Goal: Complete application form: Complete application form

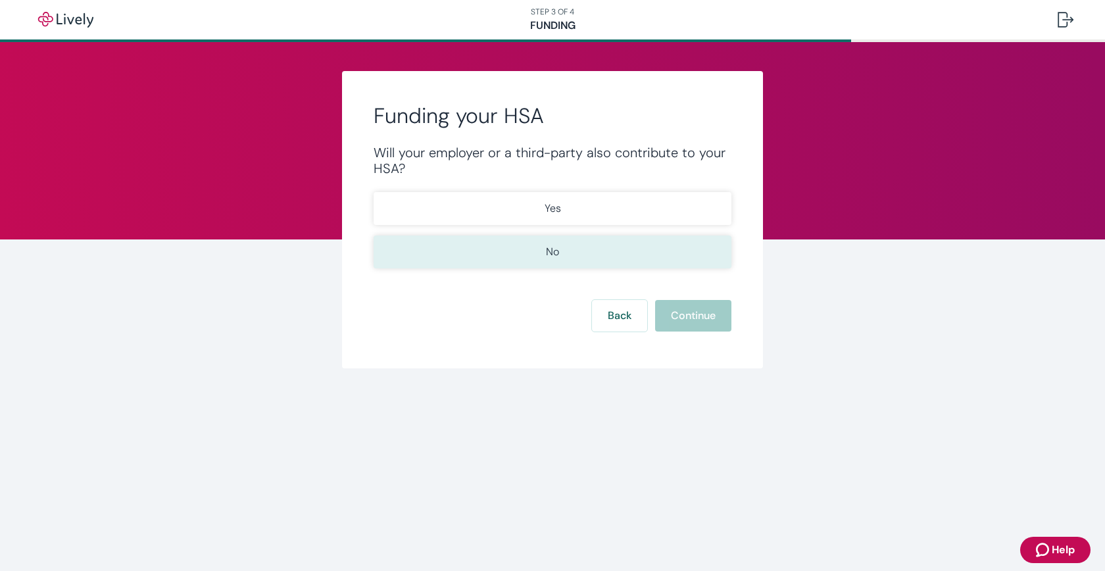
click at [578, 256] on button "No" at bounding box center [553, 251] width 358 height 33
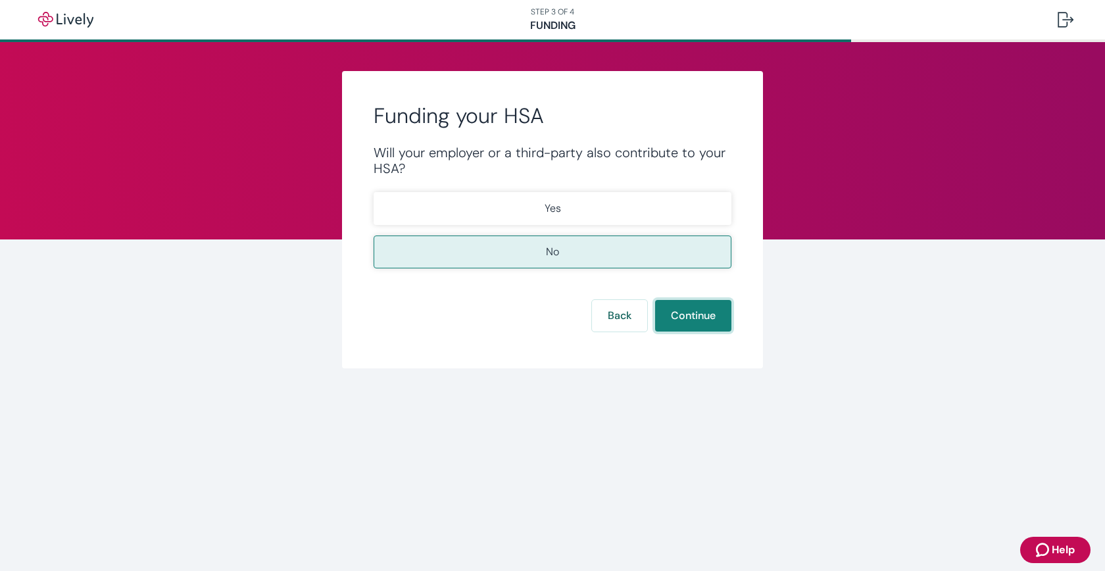
click at [683, 322] on button "Continue" at bounding box center [693, 316] width 76 height 32
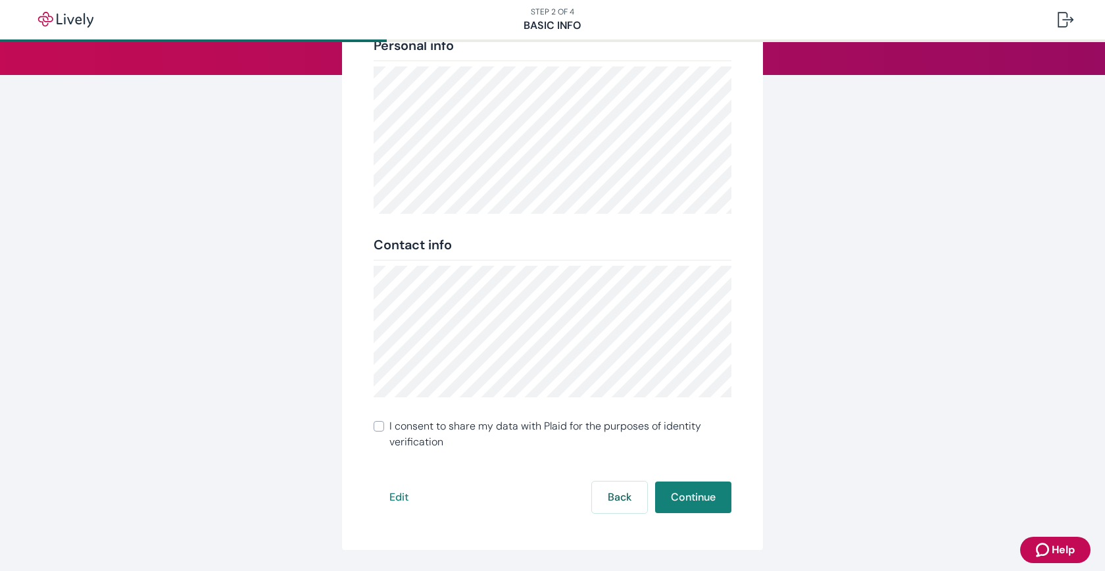
scroll to position [189, 0]
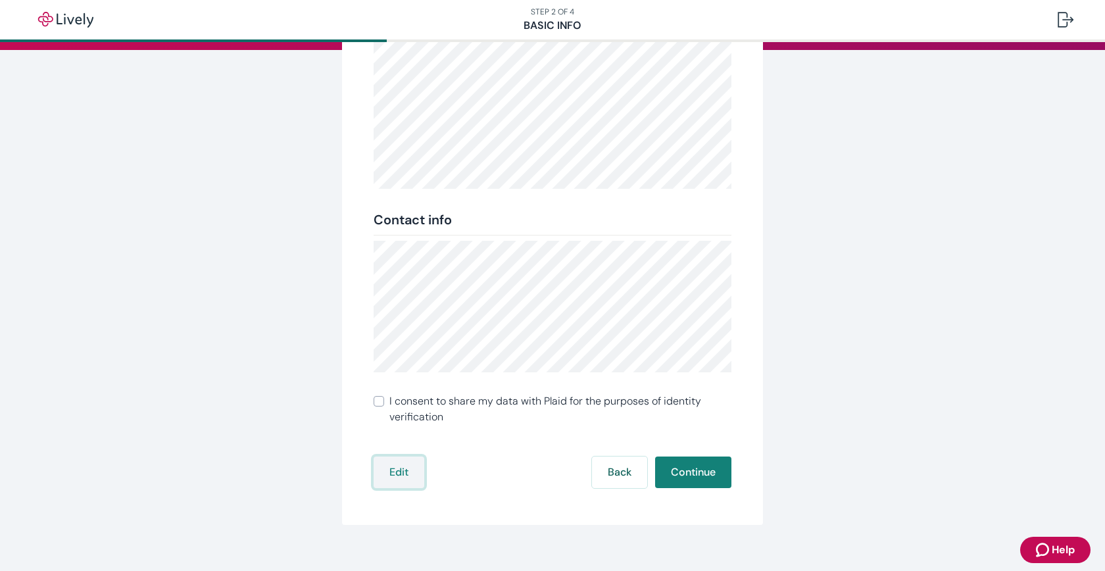
click at [391, 470] on button "Edit" at bounding box center [399, 472] width 51 height 32
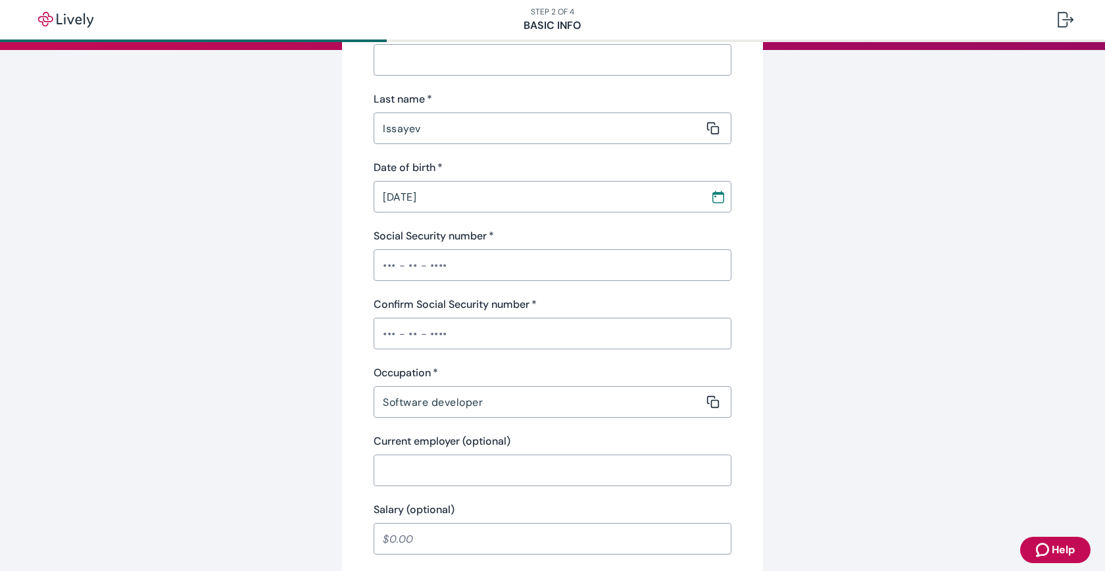
scroll to position [0, 0]
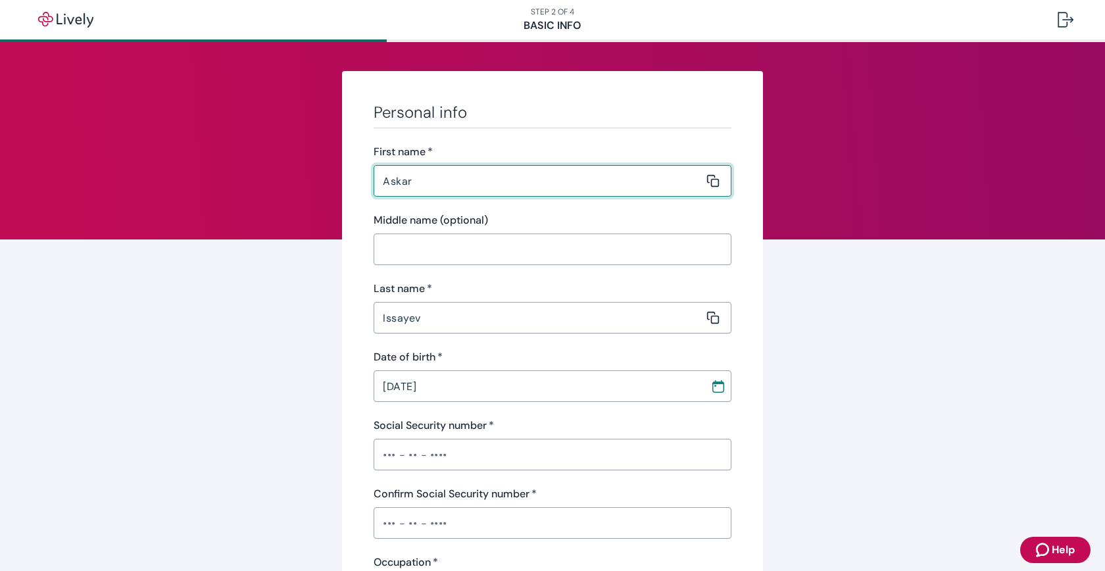
click at [616, 247] on input "Middle name (optional)" at bounding box center [548, 249] width 349 height 26
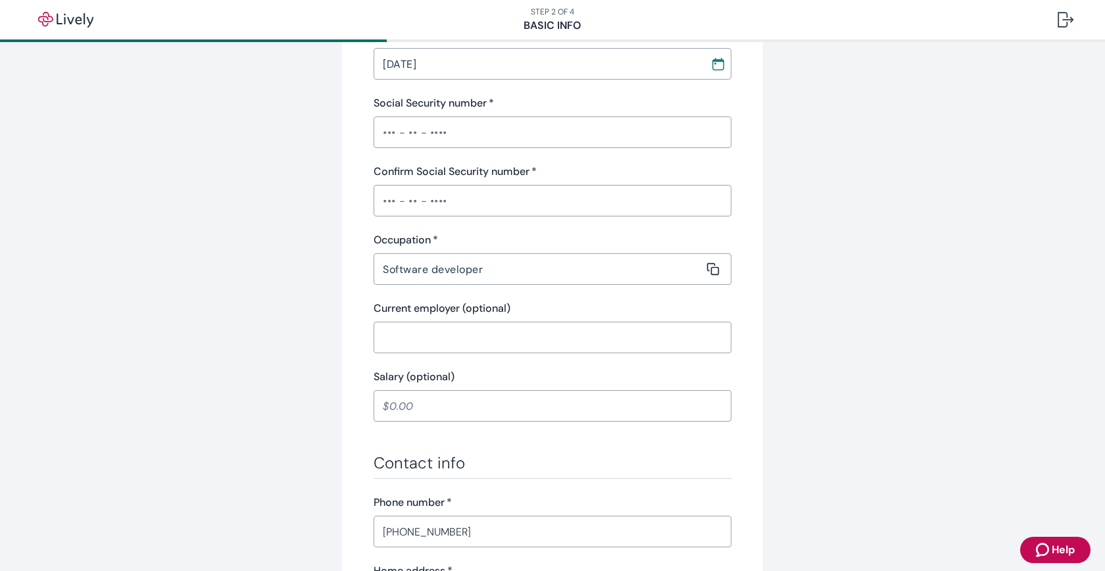
scroll to position [324, 0]
type input "Altynarys"
click at [606, 342] on input "Current employer (optional)" at bounding box center [548, 336] width 349 height 26
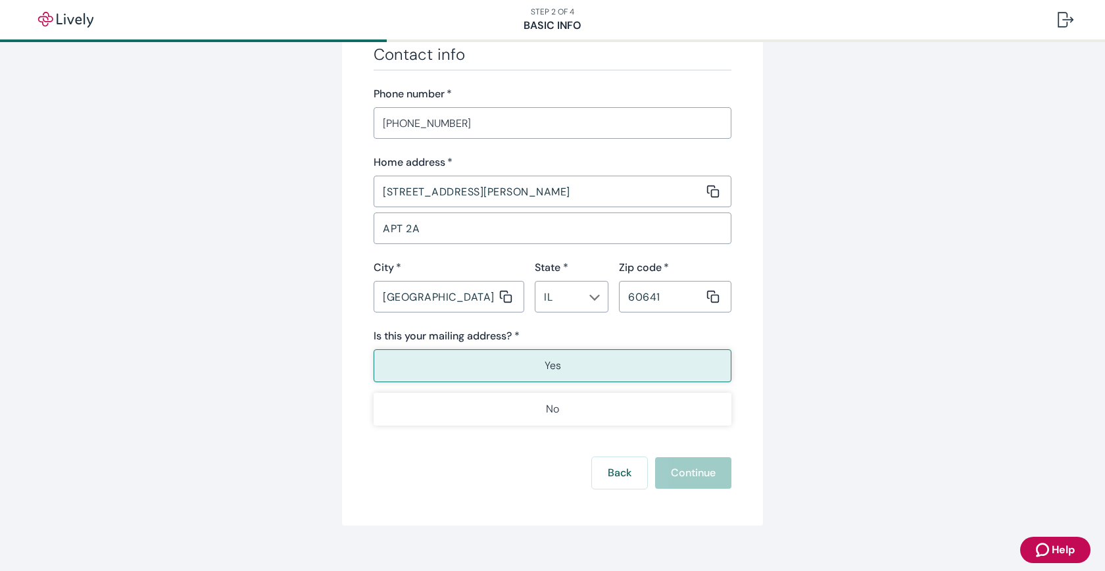
scroll to position [745, 0]
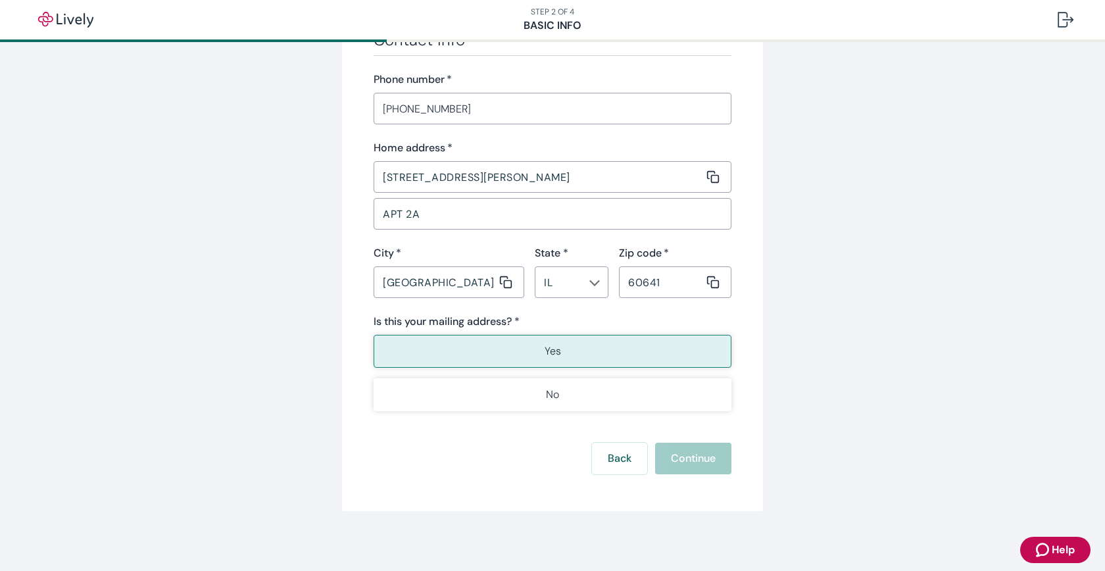
type input "Envana"
click at [623, 174] on input "[STREET_ADDRESS][PERSON_NAME]" at bounding box center [539, 177] width 330 height 26
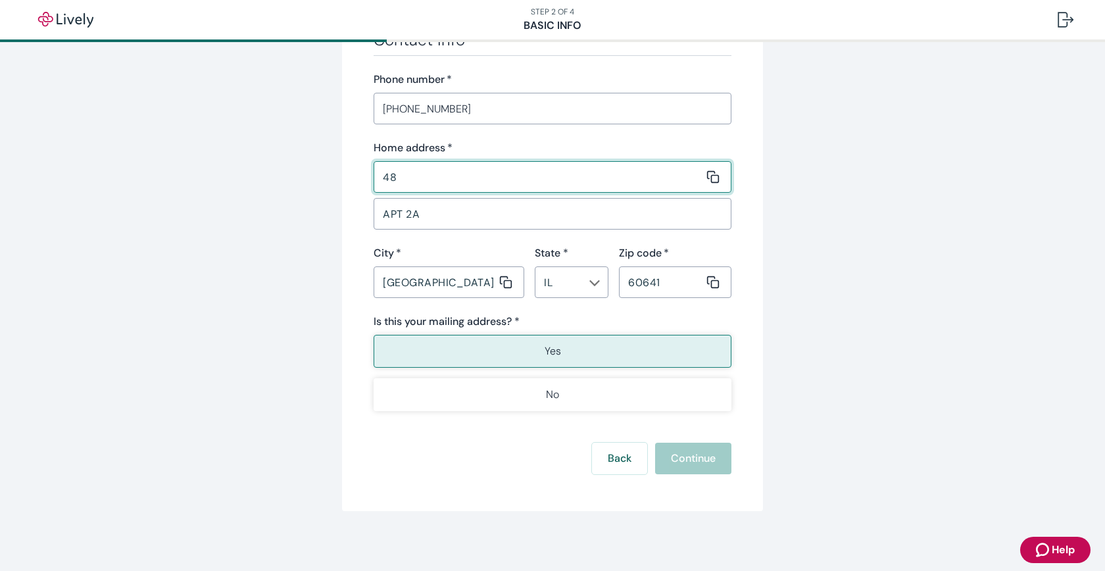
type input "4"
type input "[STREET_ADDRESS][PERSON_NAME]"
click at [475, 214] on input "APT 2A" at bounding box center [553, 214] width 358 height 26
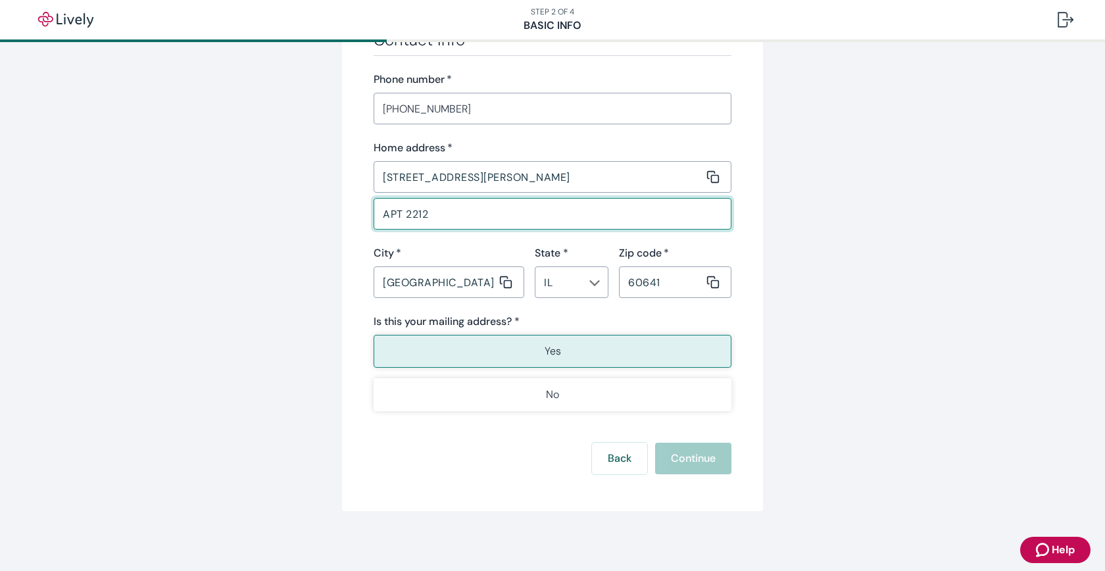
type input "APT 2212"
click at [681, 281] on input "60641" at bounding box center [661, 282] width 85 height 26
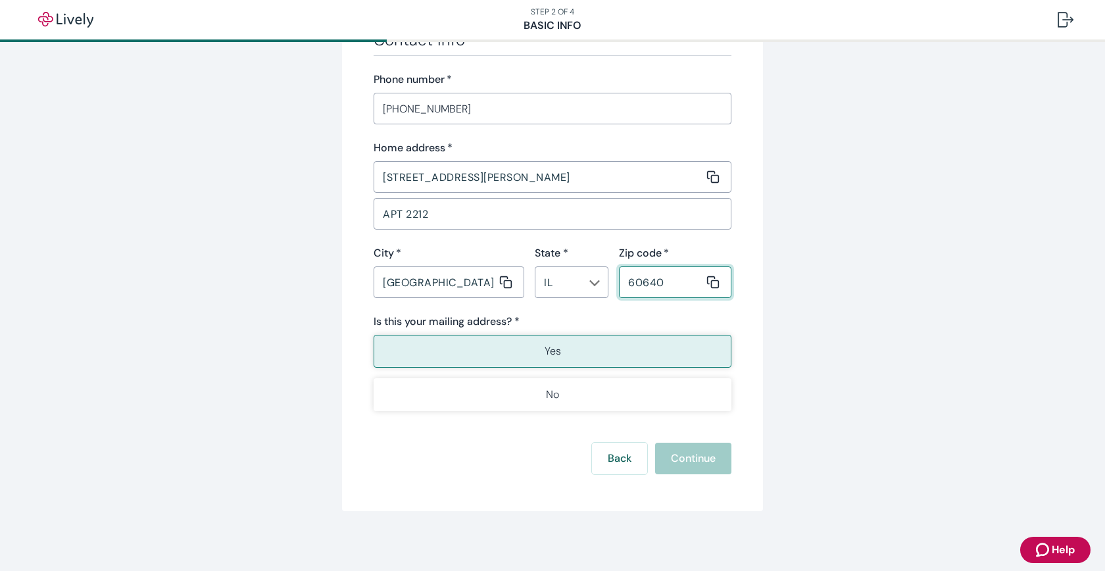
type input "60640"
click at [549, 351] on p "Yes" at bounding box center [553, 351] width 16 height 16
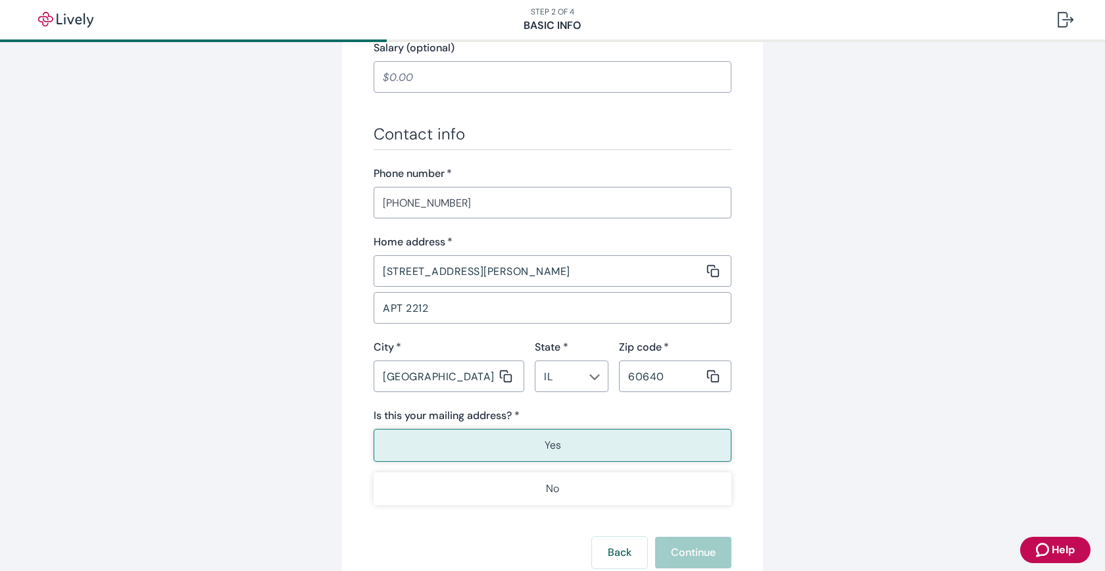
scroll to position [746, 0]
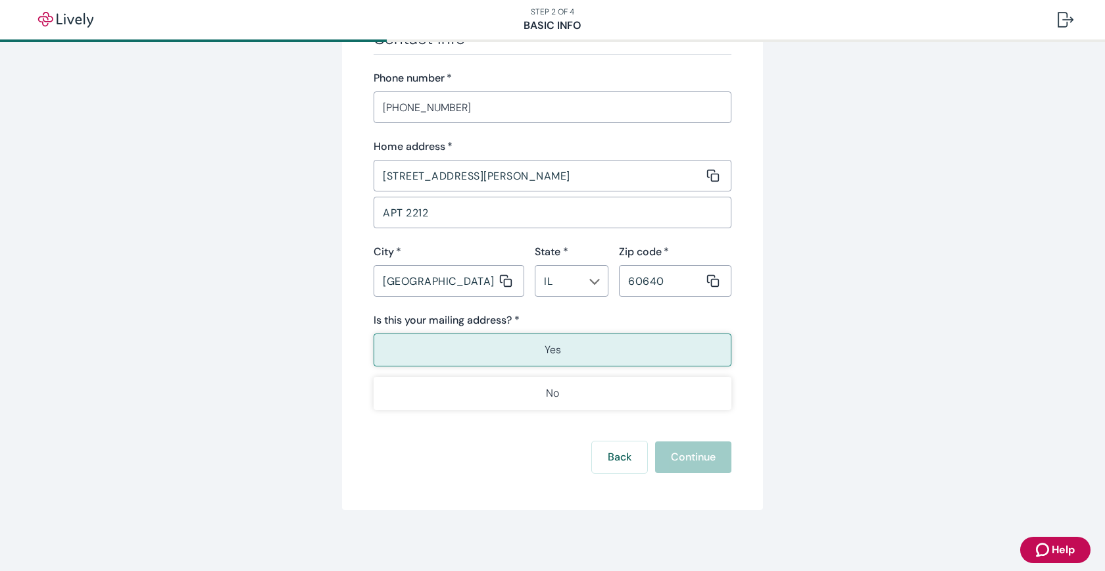
click at [688, 456] on div "Back Continue" at bounding box center [553, 457] width 358 height 32
click at [576, 339] on button "Yes" at bounding box center [553, 349] width 358 height 33
click at [493, 349] on button "Yes" at bounding box center [553, 349] width 358 height 33
click at [683, 451] on div "Back Continue" at bounding box center [553, 457] width 358 height 32
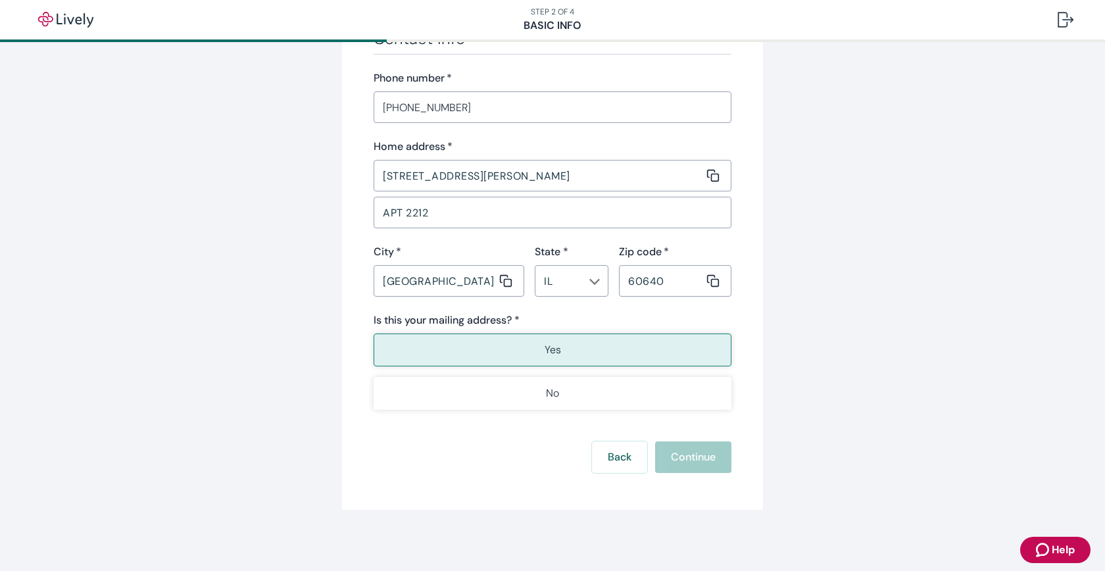
click at [683, 451] on div "Back Continue" at bounding box center [553, 457] width 358 height 32
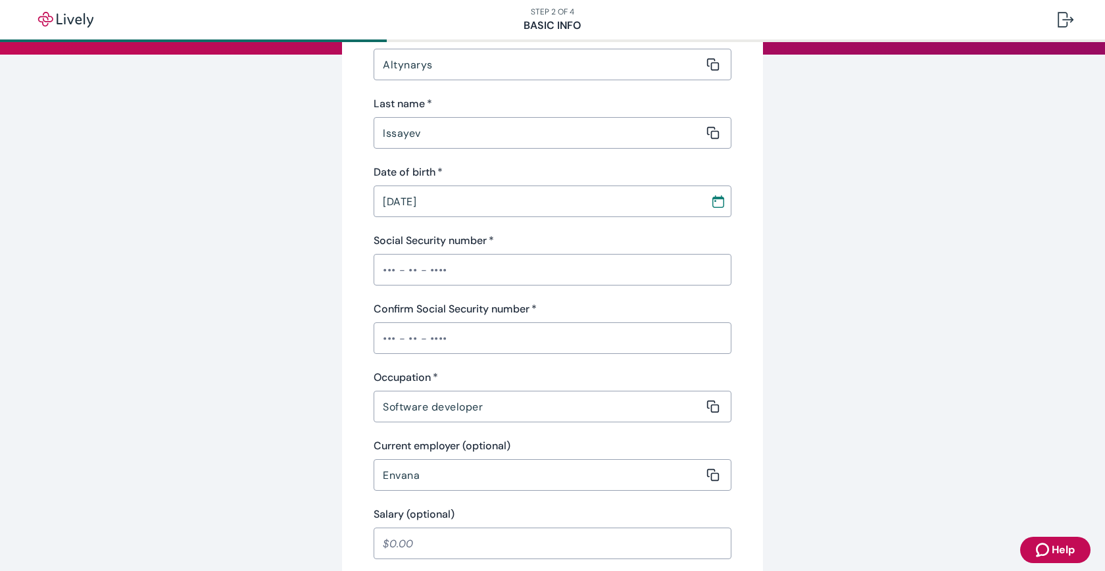
scroll to position [183, 0]
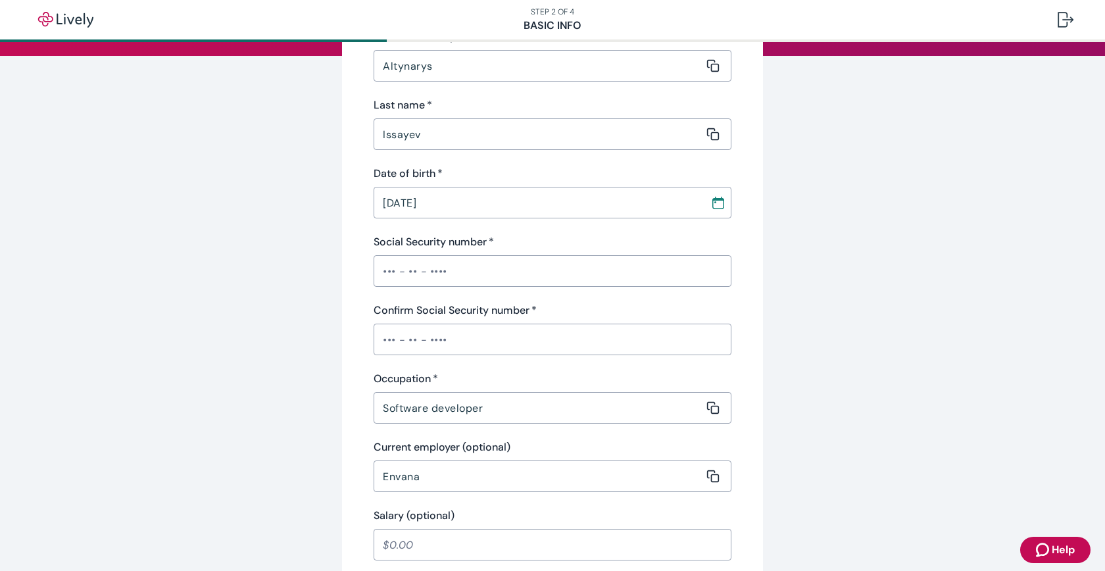
click at [508, 271] on input "Social Security number   *" at bounding box center [553, 271] width 358 height 26
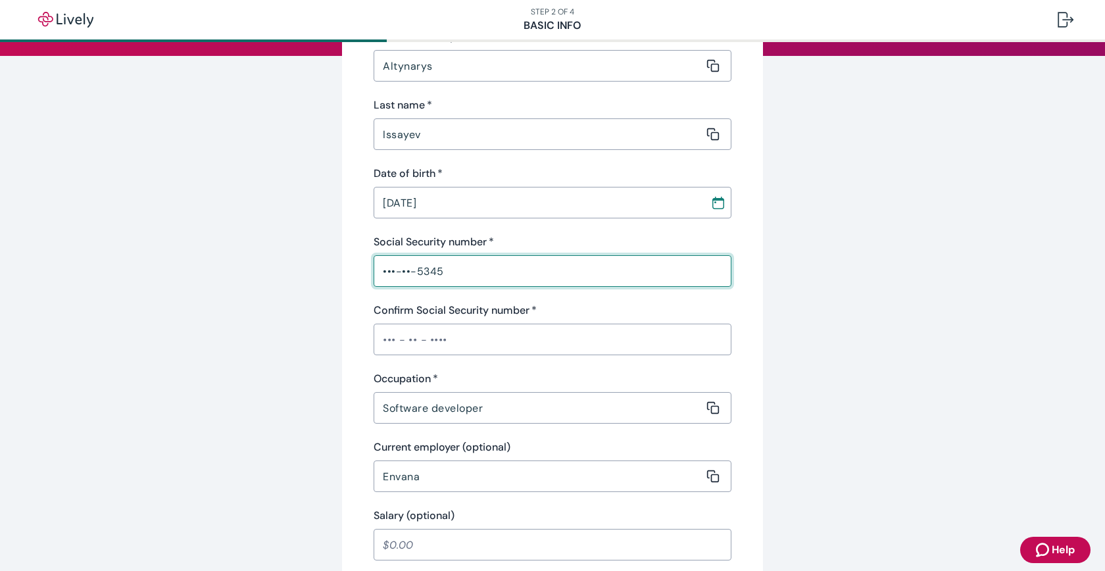
type input "•••-••-5345"
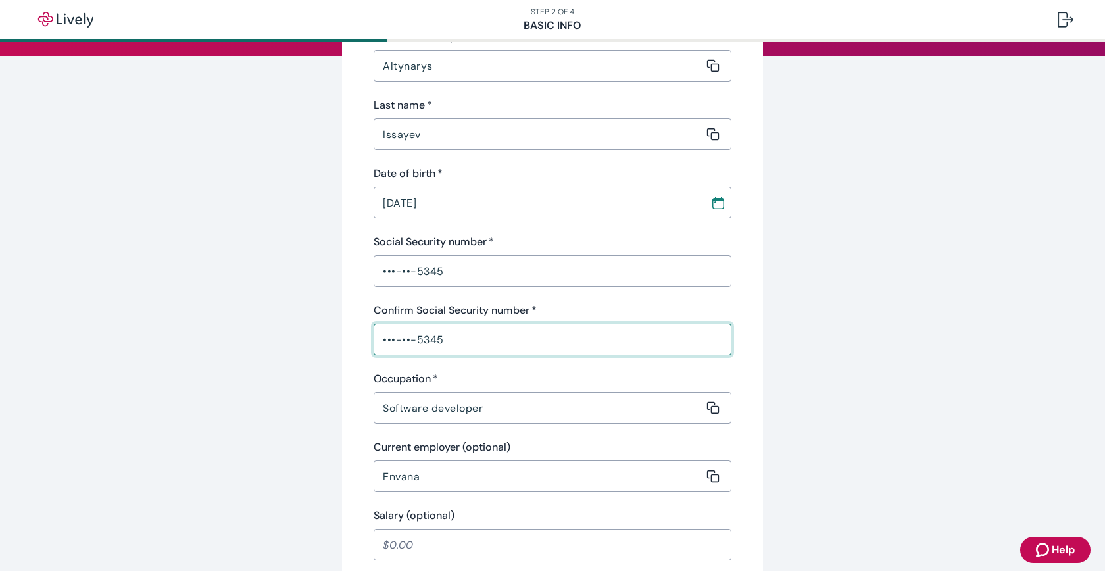
type input "•••-••-5345"
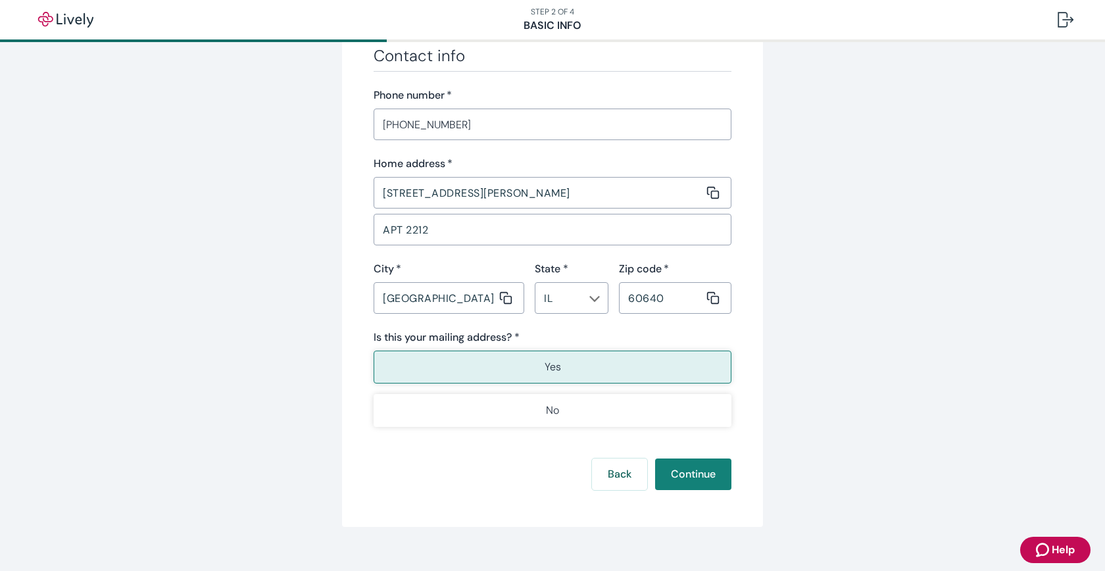
scroll to position [746, 0]
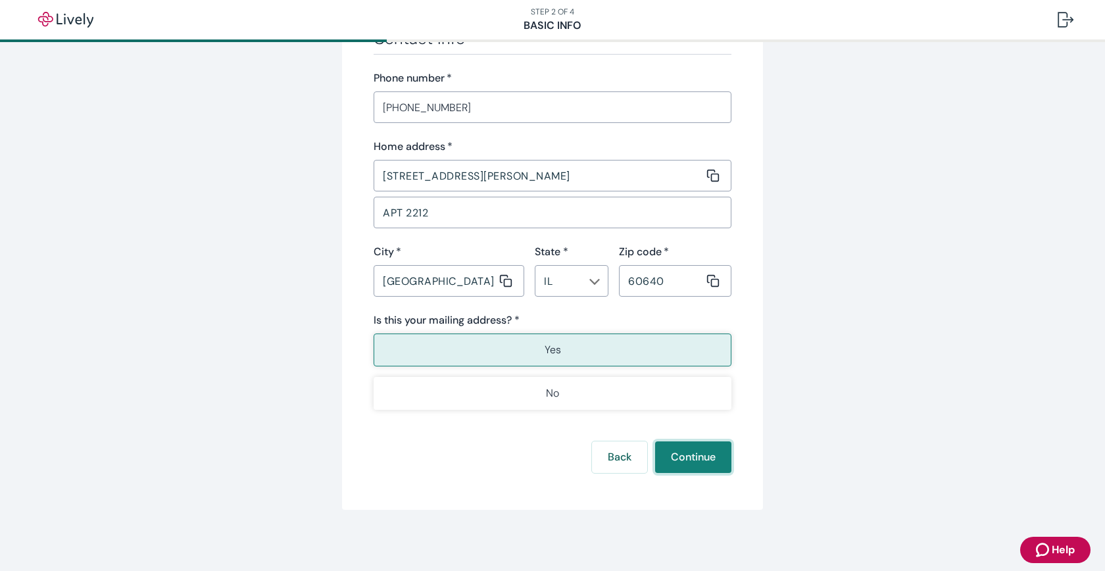
click at [675, 454] on button "Continue" at bounding box center [693, 457] width 76 height 32
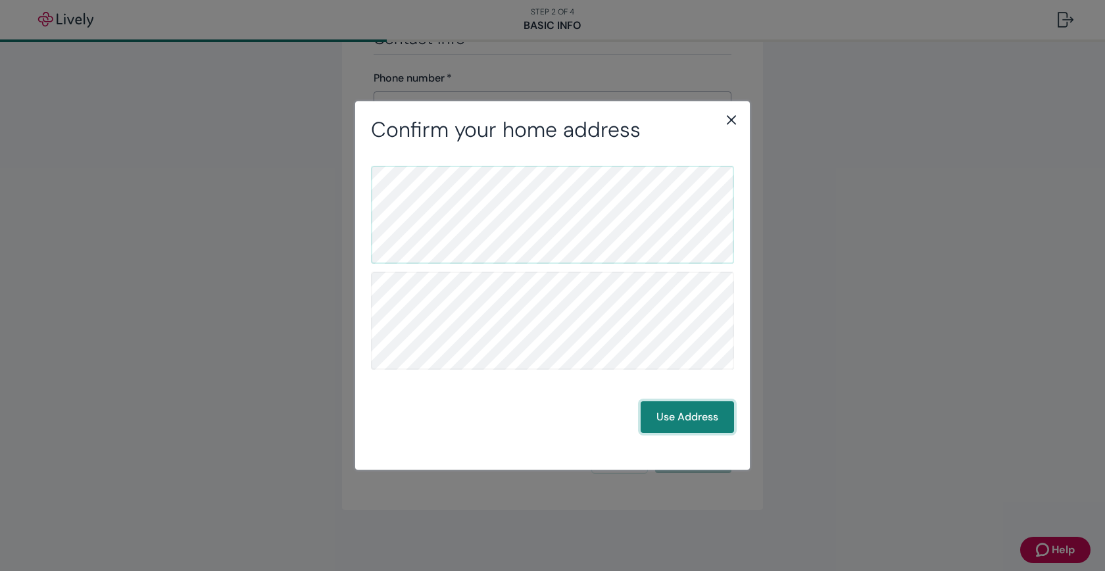
click at [677, 416] on button "Use Address" at bounding box center [687, 417] width 93 height 32
click at [689, 412] on button "Use Address" at bounding box center [687, 417] width 93 height 32
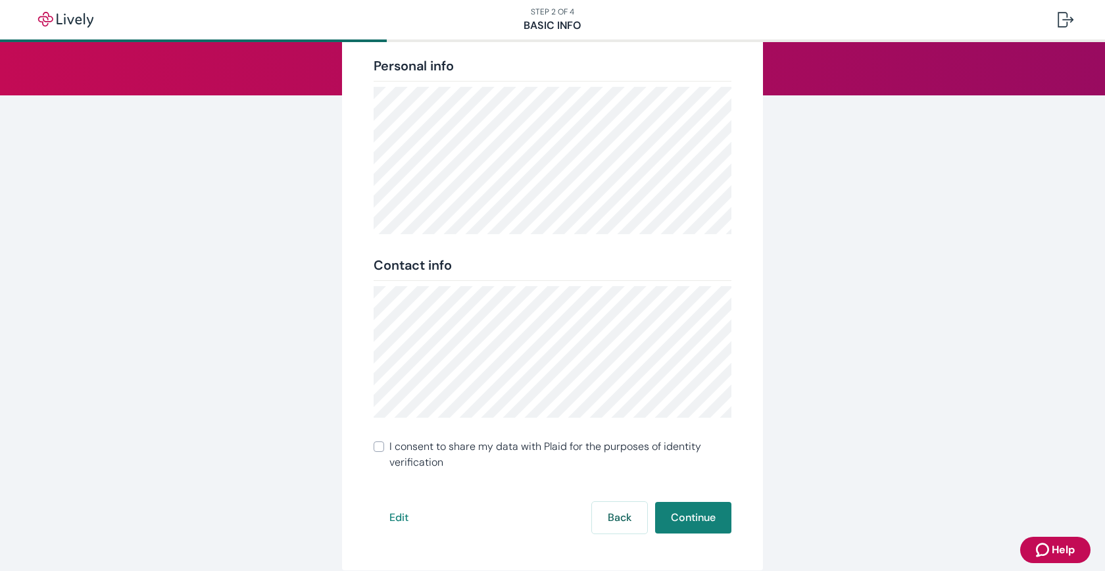
scroll to position [206, 0]
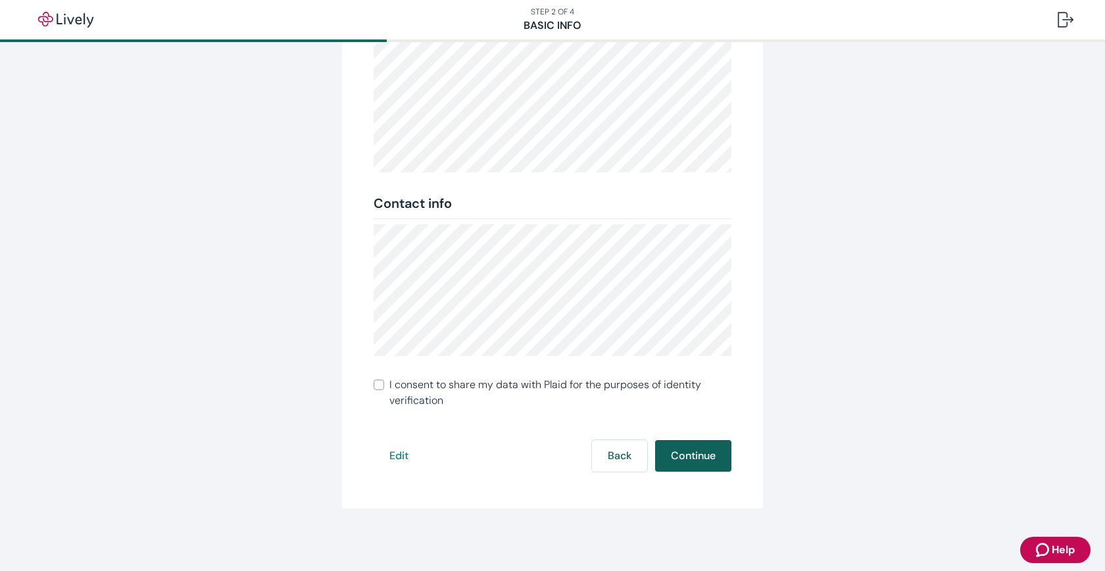
click at [686, 451] on button "Continue" at bounding box center [693, 456] width 76 height 32
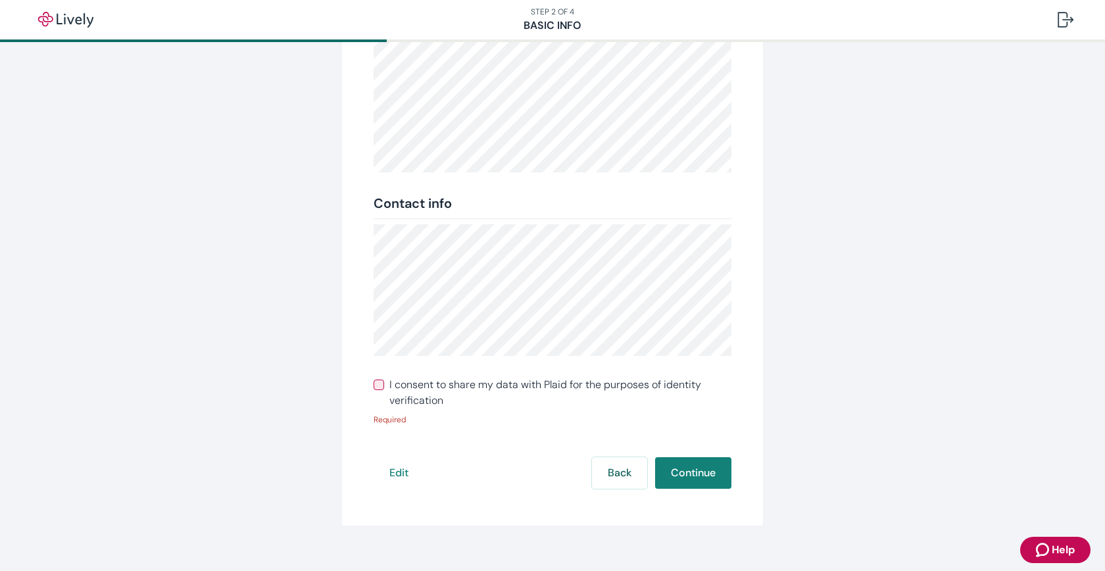
click at [377, 384] on input "I consent to share my data with Plaid for the purposes of identity verification" at bounding box center [379, 384] width 11 height 11
checkbox input "true"
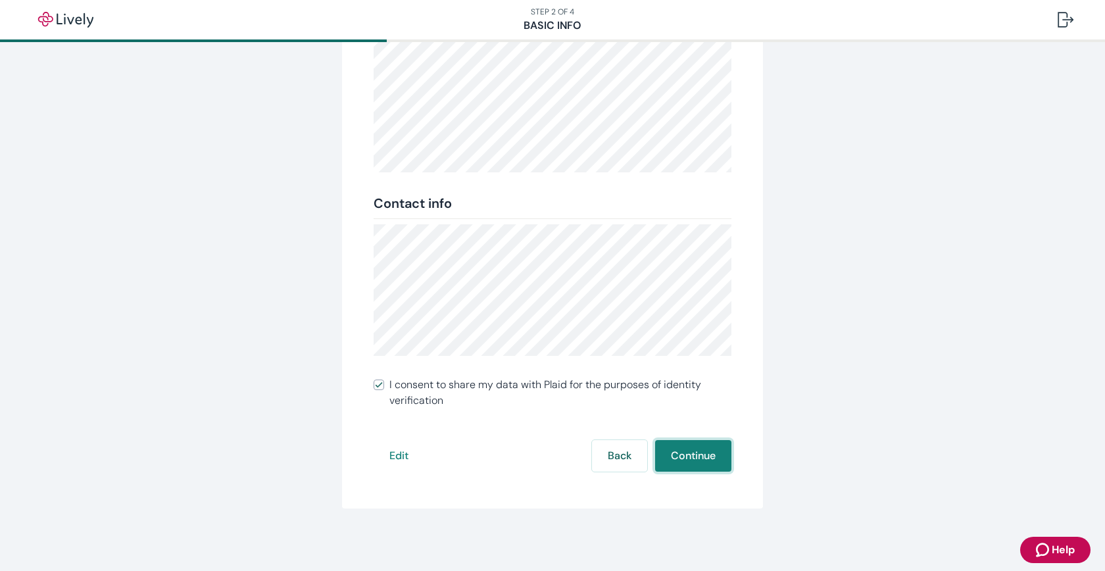
click at [677, 450] on button "Continue" at bounding box center [693, 456] width 76 height 32
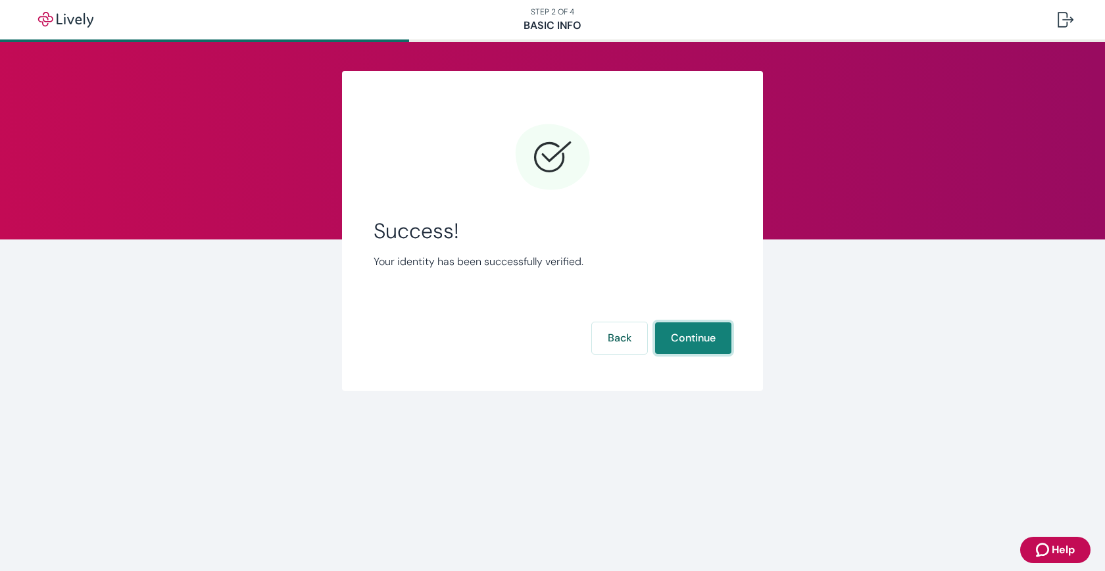
click at [695, 333] on button "Continue" at bounding box center [693, 338] width 76 height 32
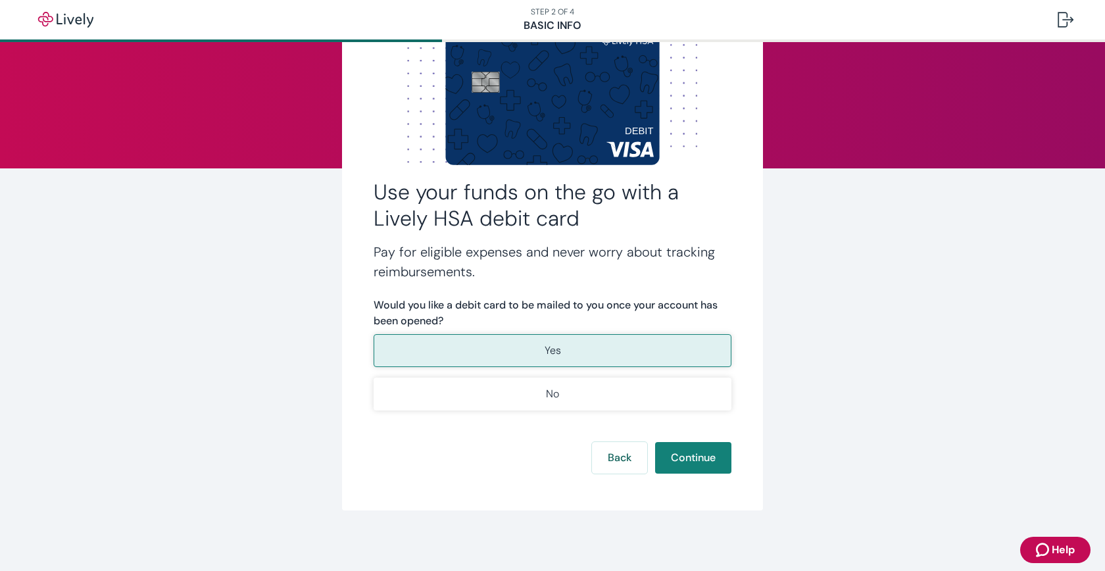
scroll to position [72, 0]
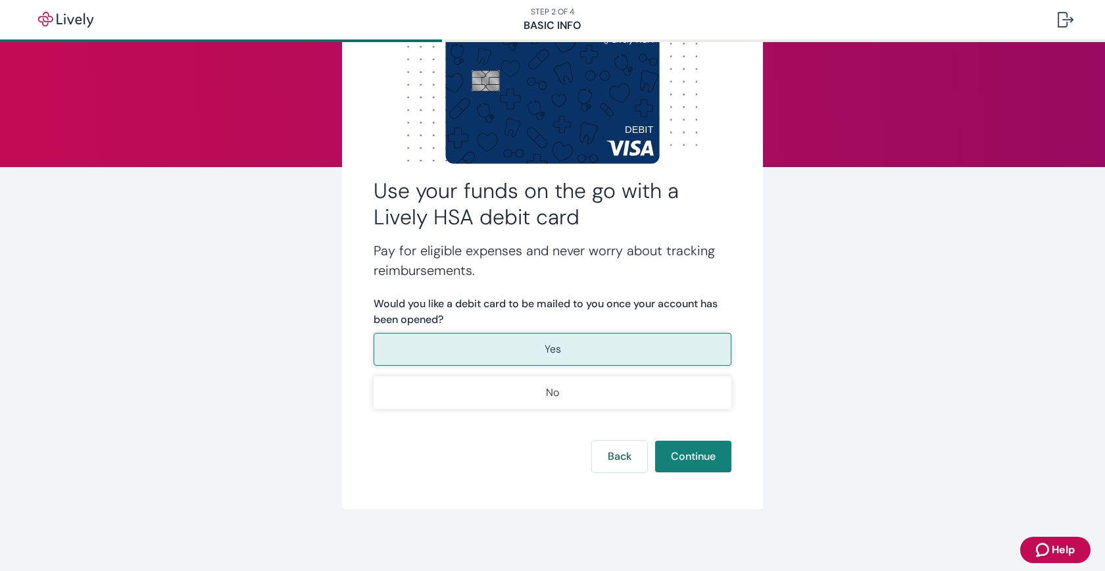
click at [600, 351] on button "Yes" at bounding box center [553, 349] width 358 height 33
click at [686, 458] on button "Continue" at bounding box center [693, 457] width 76 height 32
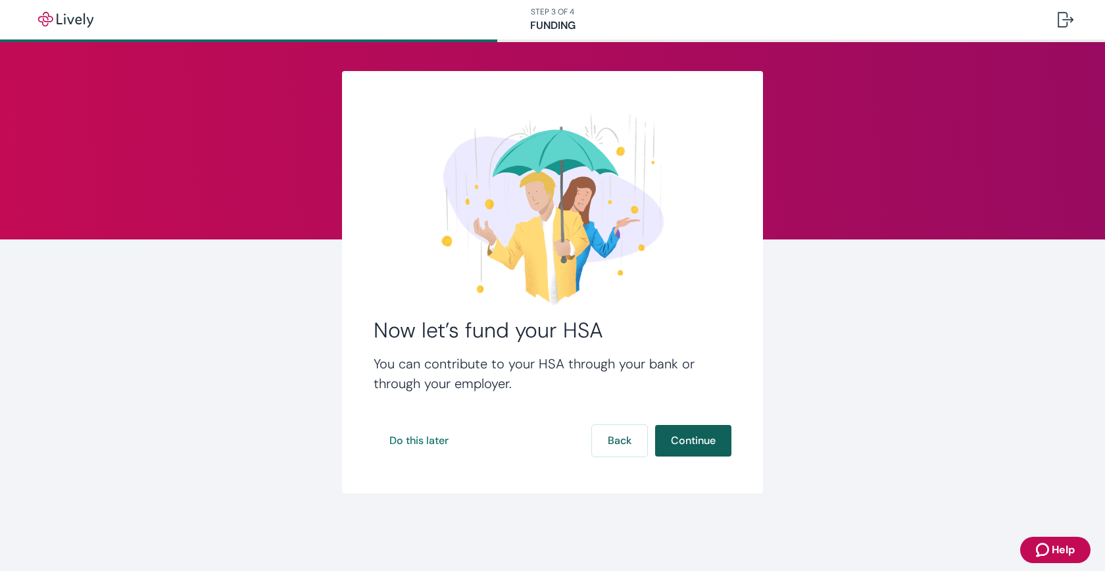
click at [699, 439] on button "Continue" at bounding box center [693, 441] width 76 height 32
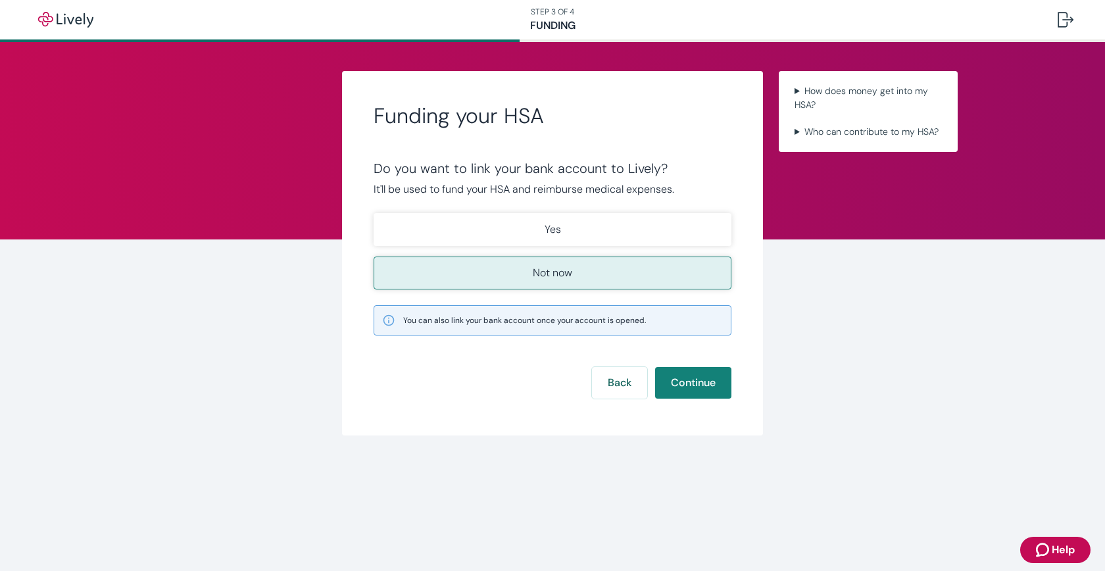
click at [602, 277] on button "Not now" at bounding box center [553, 272] width 358 height 33
click at [684, 381] on button "Continue" at bounding box center [693, 383] width 76 height 32
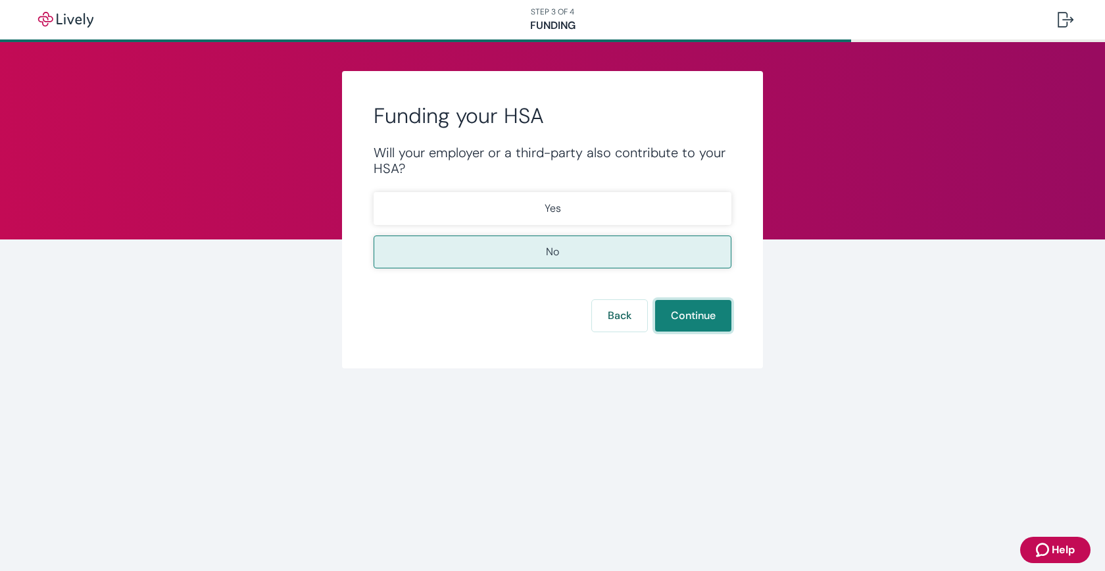
click at [679, 318] on button "Continue" at bounding box center [693, 316] width 76 height 32
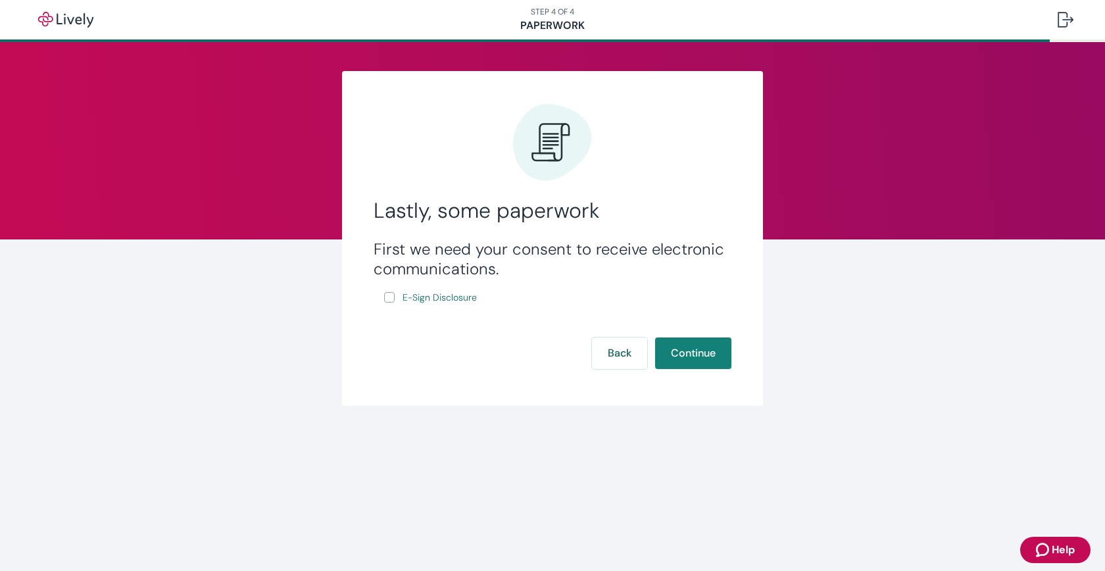
click at [389, 299] on input "E-Sign Disclosure" at bounding box center [389, 297] width 11 height 11
checkbox input "true"
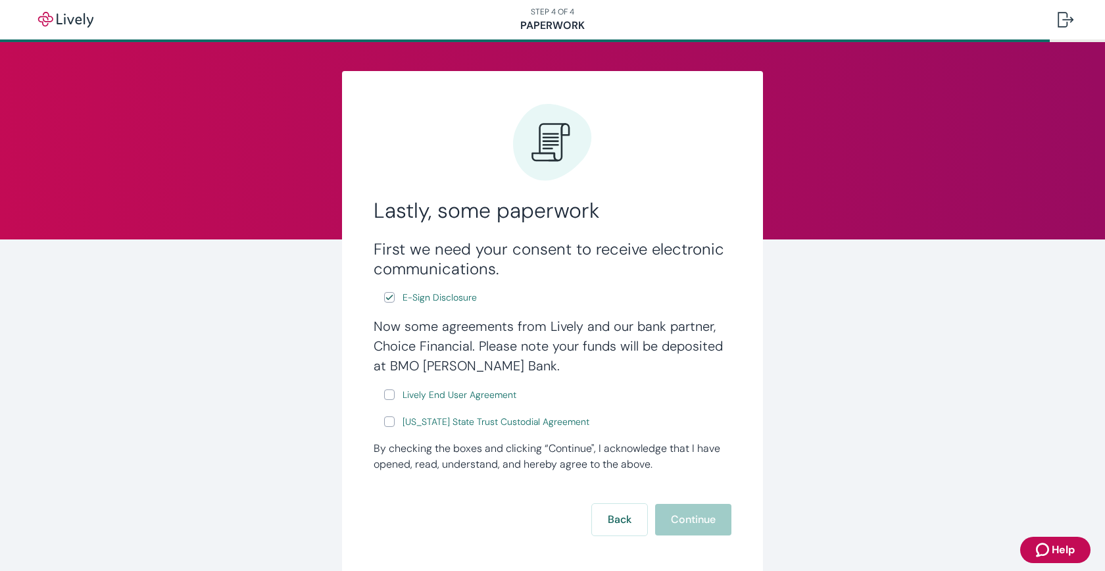
scroll to position [65, 0]
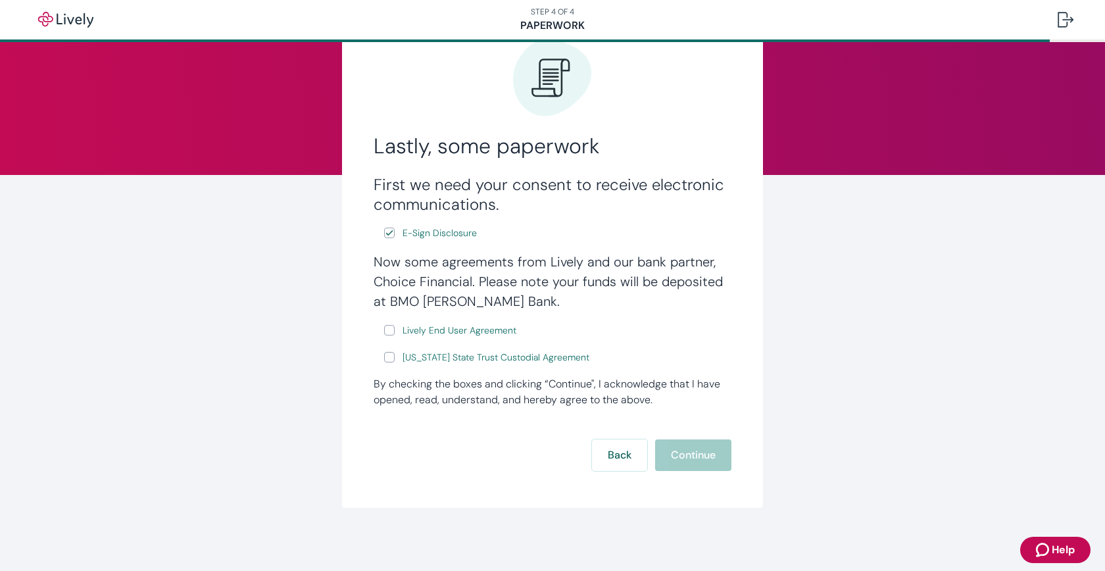
click at [385, 331] on input "Lively End User Agreement" at bounding box center [389, 330] width 11 height 11
checkbox input "true"
click at [389, 354] on input "[US_STATE] State Trust Custodial Agreement" at bounding box center [389, 357] width 11 height 11
checkbox input "true"
click at [696, 454] on button "Continue" at bounding box center [693, 455] width 76 height 32
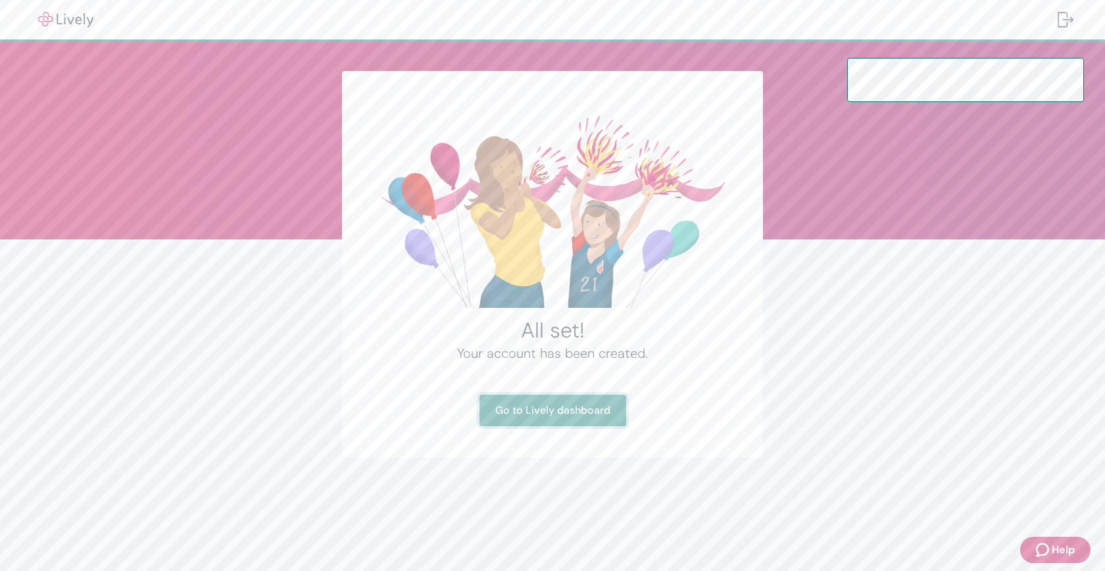
click at [593, 409] on link "Go to Lively dashboard" at bounding box center [552, 411] width 147 height 32
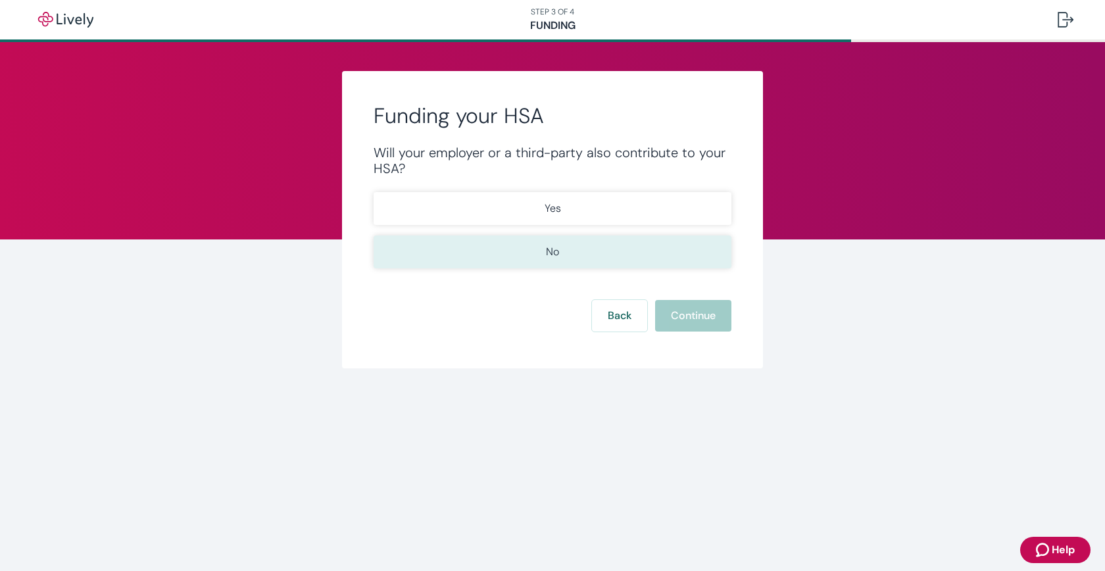
click at [542, 258] on button "No" at bounding box center [553, 251] width 358 height 33
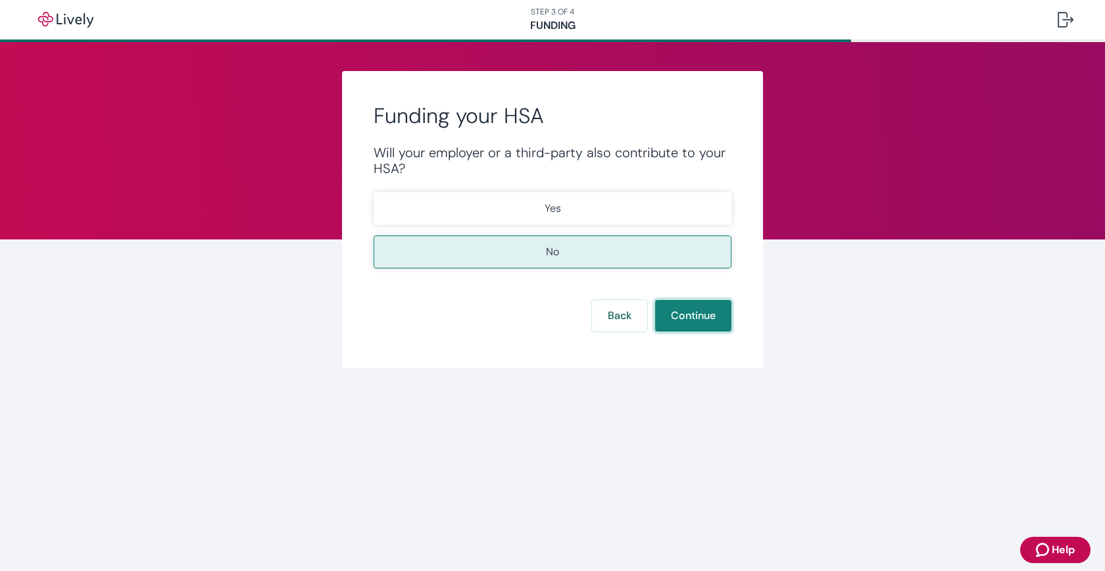
click at [677, 326] on button "Continue" at bounding box center [693, 316] width 76 height 32
